Goal: Task Accomplishment & Management: Complete application form

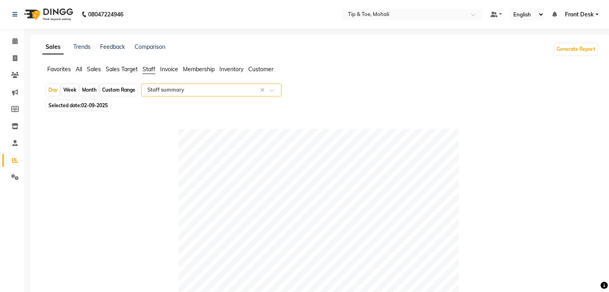
select select "full_report"
select select "pdf"
click at [17, 55] on span at bounding box center [15, 58] width 14 height 9
select select "service"
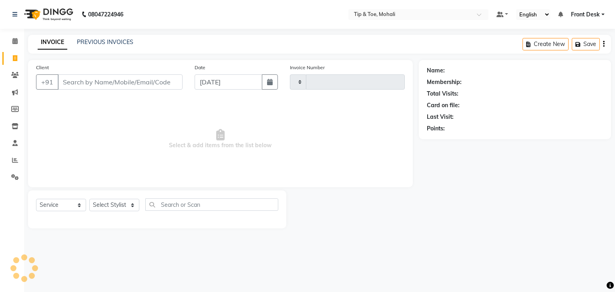
type input "0742"
select select "5835"
click at [83, 85] on input "Client" at bounding box center [120, 81] width 125 height 15
click at [95, 85] on input "Client" at bounding box center [120, 81] width 125 height 15
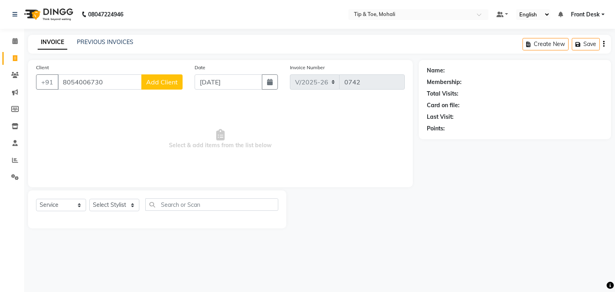
type input "8054006730"
click at [163, 87] on button "Add Client" at bounding box center [161, 81] width 41 height 15
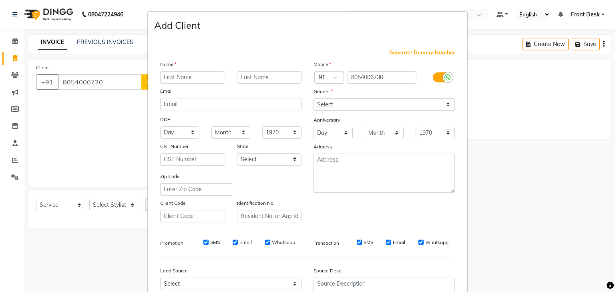
click at [176, 80] on input "text" at bounding box center [192, 77] width 65 height 12
type input "PRERNA"
click at [347, 106] on select "Select [DEMOGRAPHIC_DATA] [DEMOGRAPHIC_DATA] Other Prefer Not To Say" at bounding box center [383, 104] width 141 height 12
select select "[DEMOGRAPHIC_DATA]"
click at [313, 99] on select "Select [DEMOGRAPHIC_DATA] [DEMOGRAPHIC_DATA] Other Prefer Not To Say" at bounding box center [383, 104] width 141 height 12
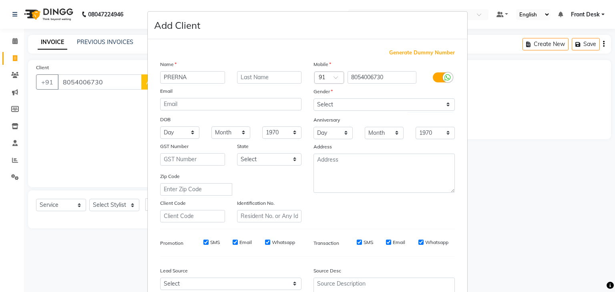
click at [199, 245] on div "SMS" at bounding box center [206, 242] width 28 height 7
click at [204, 245] on input "SMS" at bounding box center [205, 242] width 5 height 5
checkbox input "false"
click at [233, 245] on input "Email" at bounding box center [235, 242] width 5 height 5
checkbox input "false"
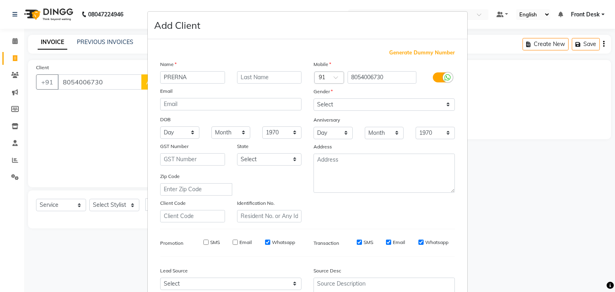
click at [357, 245] on input "SMS" at bounding box center [359, 242] width 5 height 5
checkbox input "false"
click at [386, 245] on input "Email" at bounding box center [388, 242] width 5 height 5
checkbox input "false"
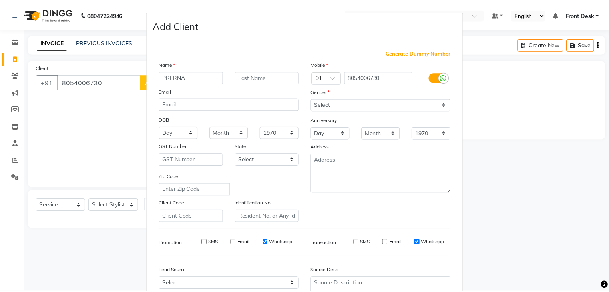
scroll to position [81, 0]
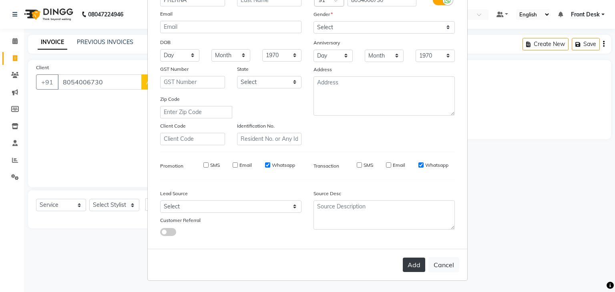
click at [407, 261] on button "Add" at bounding box center [414, 265] width 22 height 14
select select
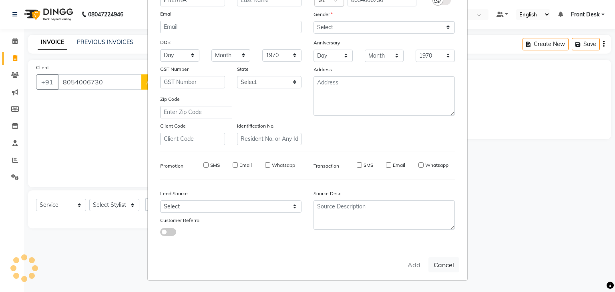
select select
checkbox input "false"
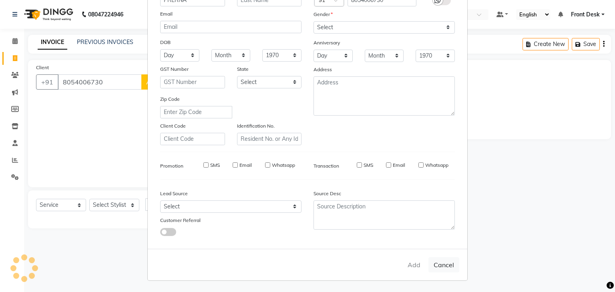
checkbox input "false"
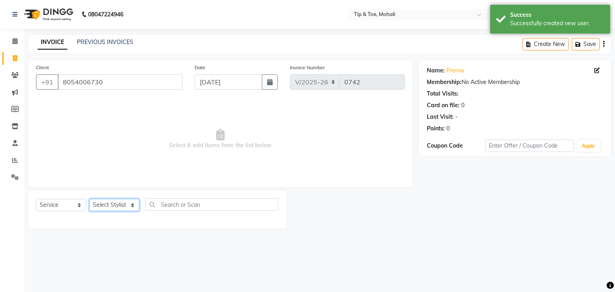
click at [113, 200] on select "Select Stylist Front Desk [PERSON_NAME] [PERSON_NAME] [DATE][PERSON_NAME] SACHI…" at bounding box center [114, 205] width 50 height 12
select select "90381"
click at [89, 199] on select "Select Stylist Front Desk [PERSON_NAME] [PERSON_NAME] [DATE][PERSON_NAME] SACHI…" at bounding box center [114, 205] width 50 height 12
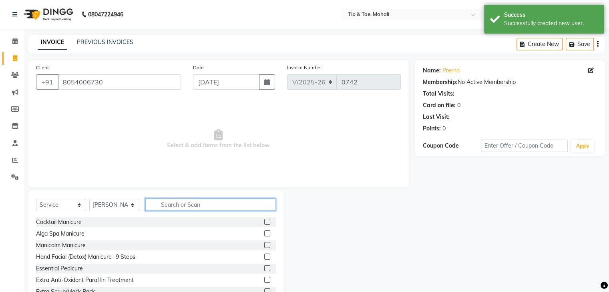
click at [168, 205] on input "text" at bounding box center [210, 205] width 130 height 12
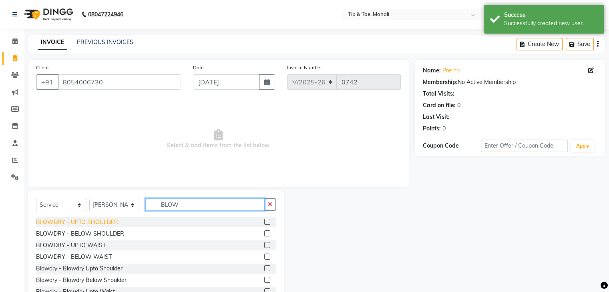
type input "BLOW"
click at [114, 221] on div "BLOWDRY - UPTO SHOULDER" at bounding box center [77, 222] width 82 height 8
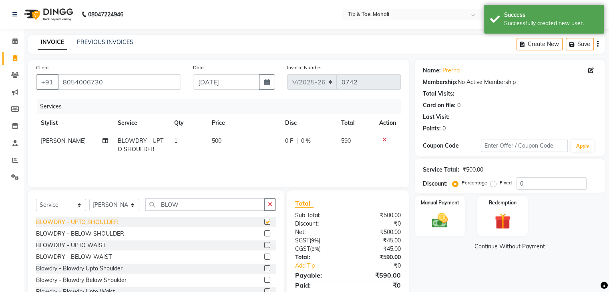
checkbox input "false"
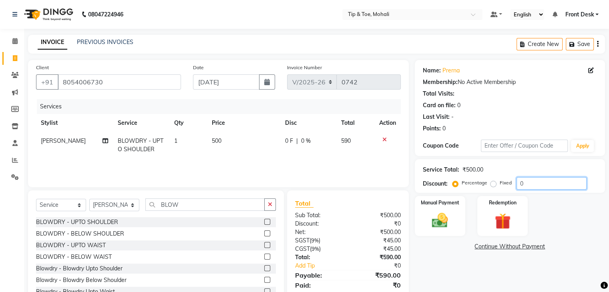
click at [535, 184] on input "0" at bounding box center [551, 183] width 70 height 12
type input "15.254"
click at [448, 229] on img at bounding box center [439, 220] width 27 height 19
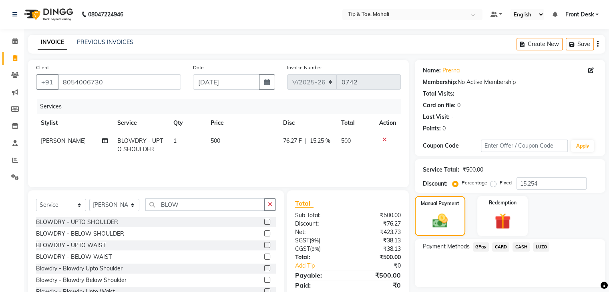
click at [517, 247] on span "CASH" at bounding box center [520, 247] width 17 height 9
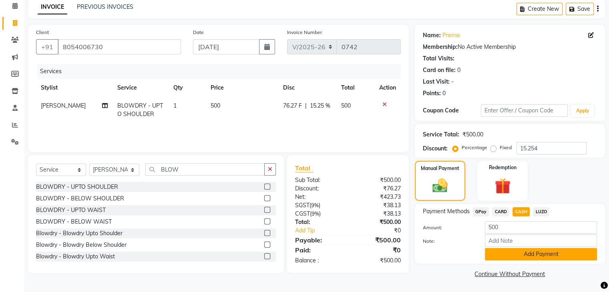
click at [519, 253] on button "Add Payment" at bounding box center [541, 254] width 112 height 12
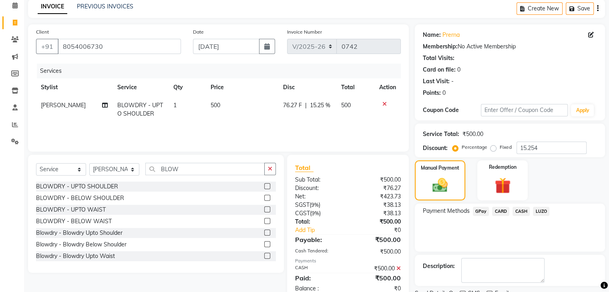
scroll to position [68, 0]
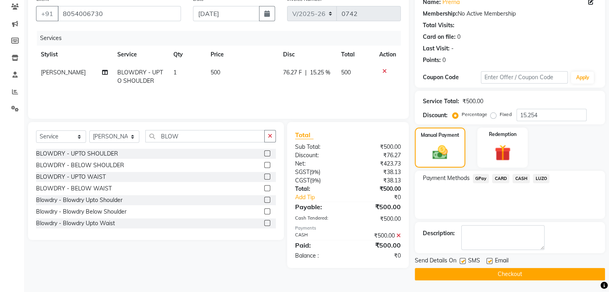
click at [509, 274] on button "Checkout" at bounding box center [510, 274] width 190 height 12
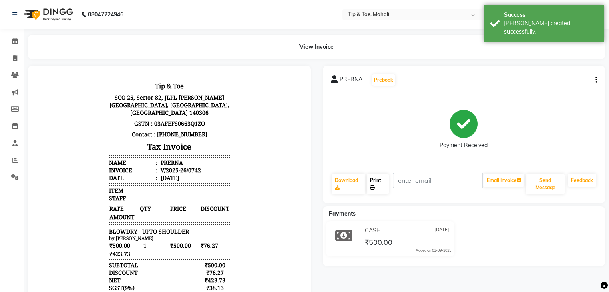
click at [380, 182] on link "Print" at bounding box center [378, 184] width 22 height 21
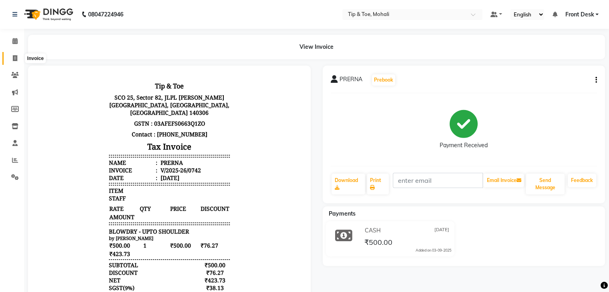
click at [16, 54] on span at bounding box center [15, 58] width 14 height 9
select select "service"
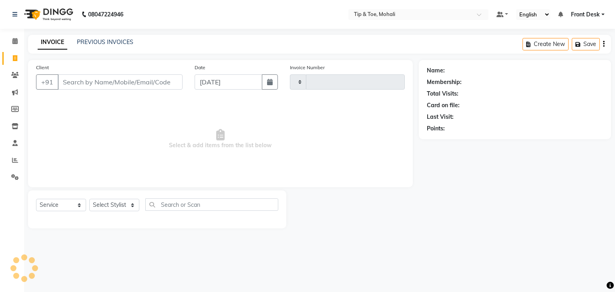
type input "0743"
select select "5835"
click at [101, 44] on link "PREVIOUS INVOICES" at bounding box center [105, 41] width 56 height 7
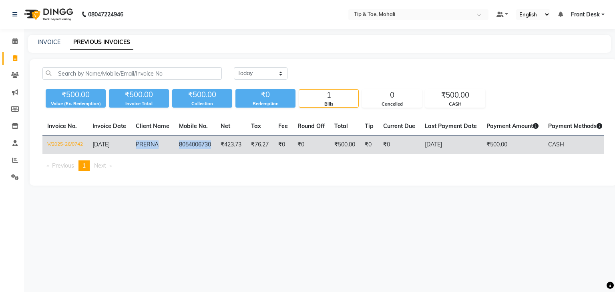
drag, startPoint x: 136, startPoint y: 144, endPoint x: 212, endPoint y: 139, distance: 76.2
click at [212, 139] on tr "V/2025-26/0742 [DATE] [PERSON_NAME] 8054006730 ₹423.73 ₹76.27 ₹0 ₹0 ₹500.00 ₹0 …" at bounding box center [362, 145] width 641 height 19
copy tr "[PERSON_NAME] 8054006730"
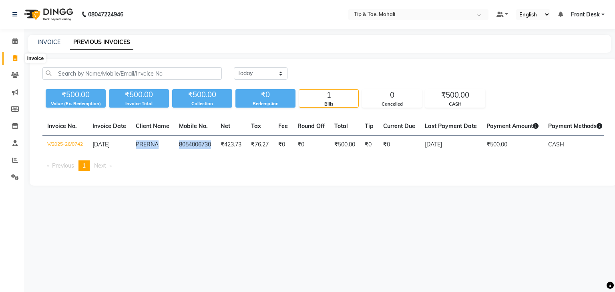
click at [17, 56] on span at bounding box center [15, 58] width 14 height 9
select select "service"
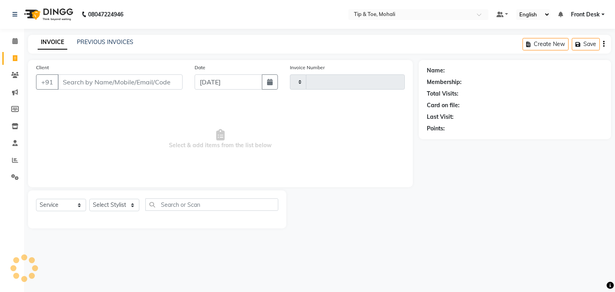
type input "0743"
select select "5835"
